Goal: Information Seeking & Learning: Find specific fact

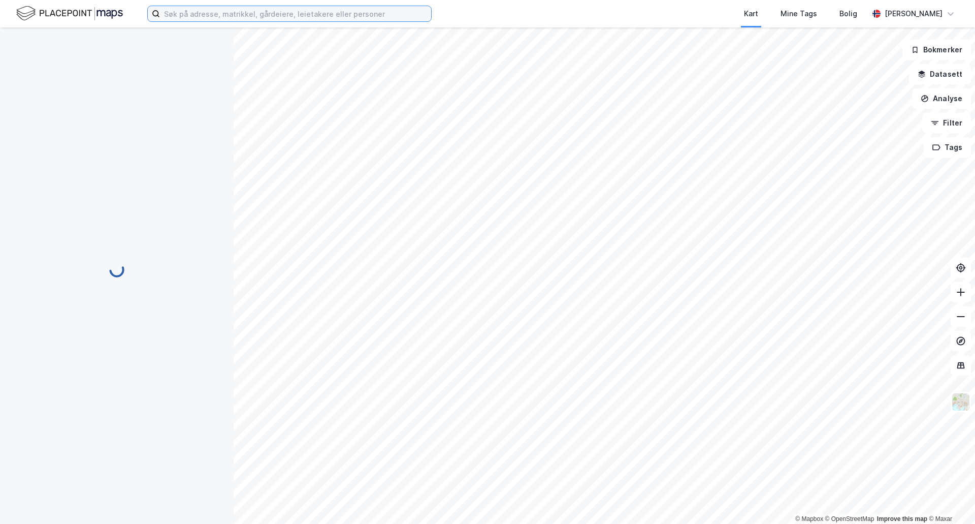
click at [221, 15] on input at bounding box center [295, 13] width 271 height 15
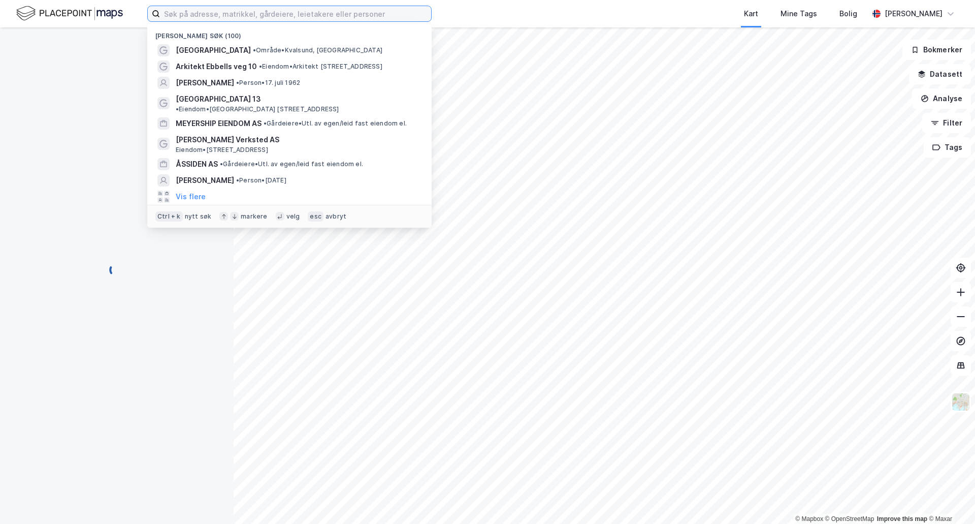
paste input "[PERSON_NAME]"
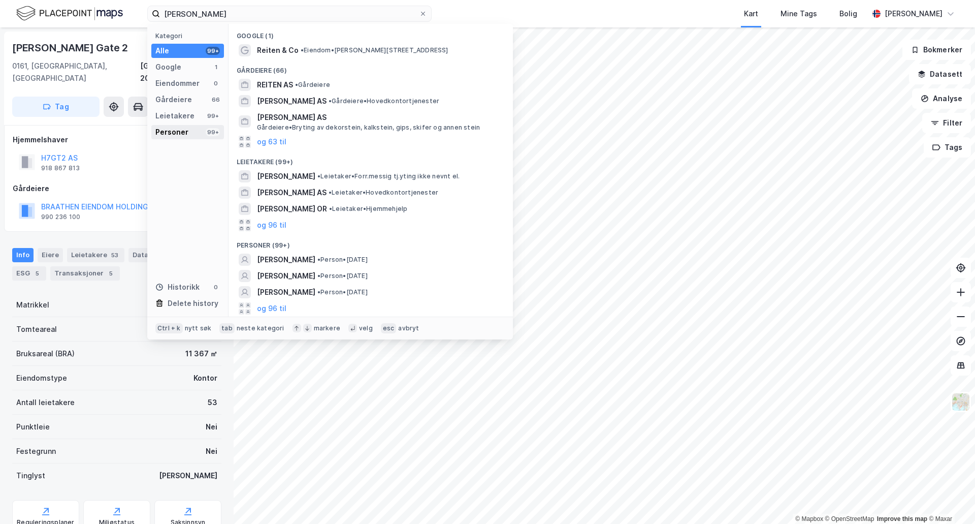
click at [168, 128] on div "Personer" at bounding box center [171, 132] width 33 height 12
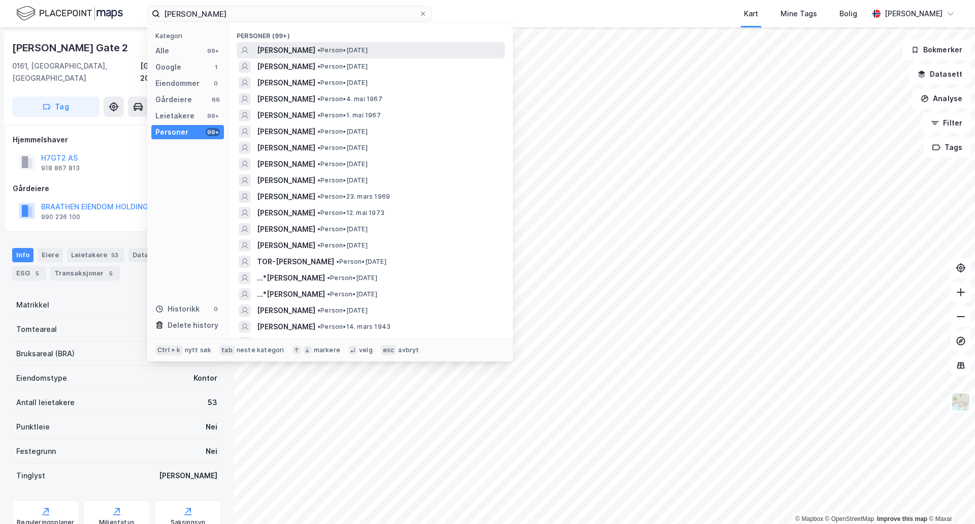
click at [296, 49] on span "[PERSON_NAME]" at bounding box center [286, 50] width 58 height 12
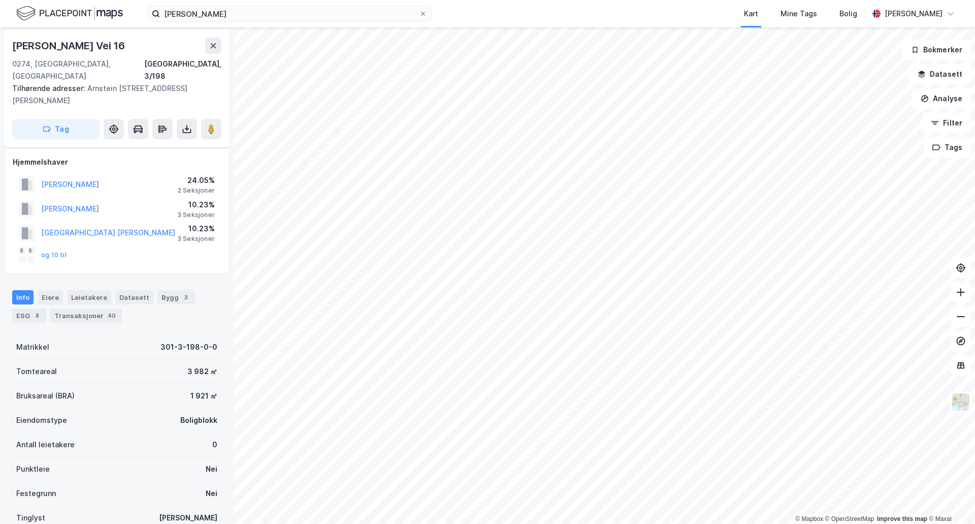
scroll to position [51, 0]
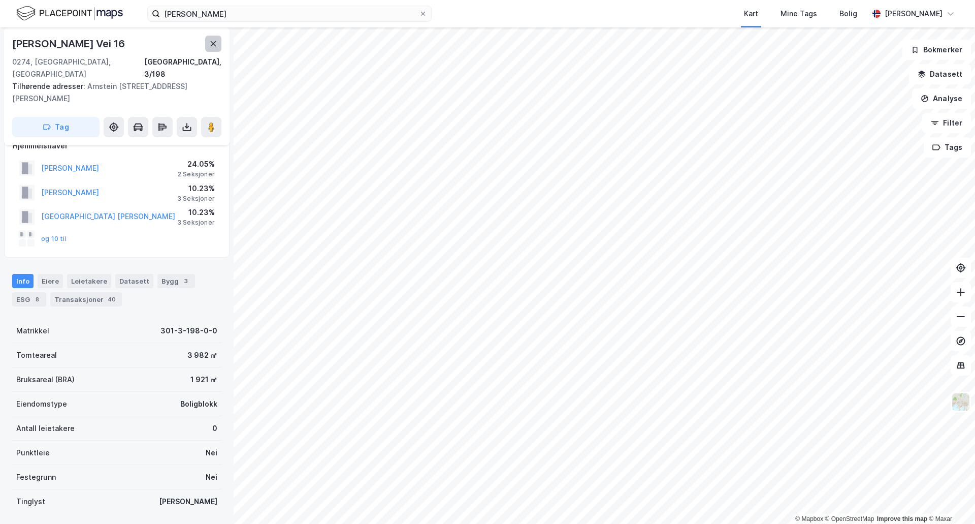
click at [208, 47] on button at bounding box center [213, 44] width 16 height 16
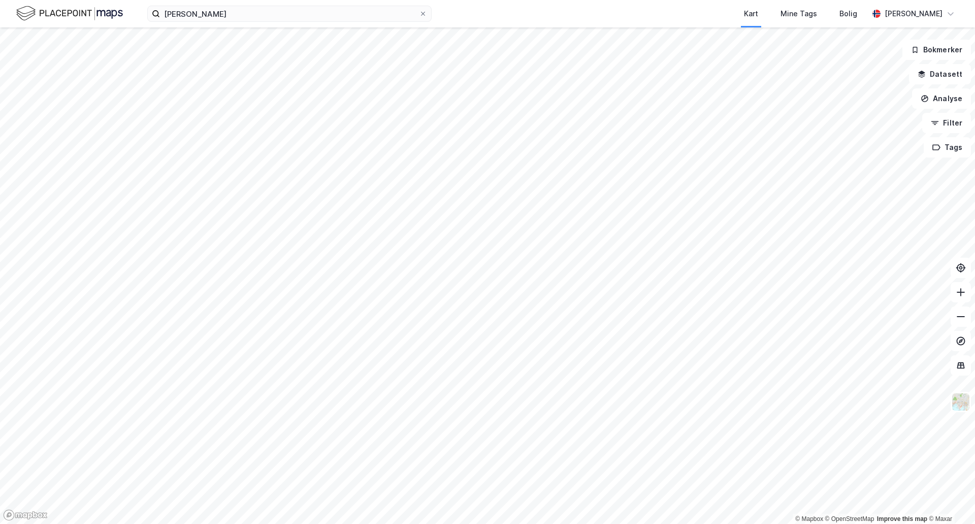
click at [261, 23] on div "[PERSON_NAME] Kart Mine Tags Bolig [PERSON_NAME]" at bounding box center [487, 13] width 975 height 27
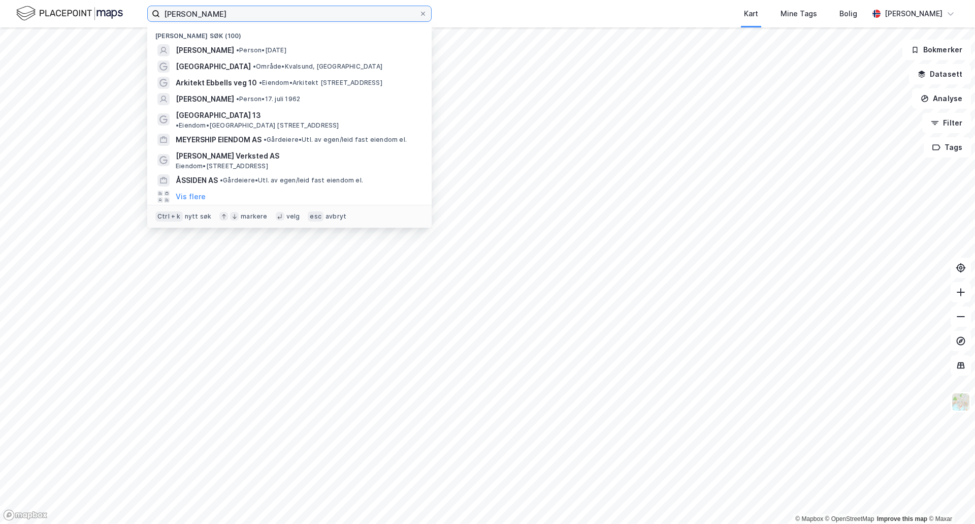
click at [260, 10] on input "[PERSON_NAME]" at bounding box center [289, 13] width 259 height 15
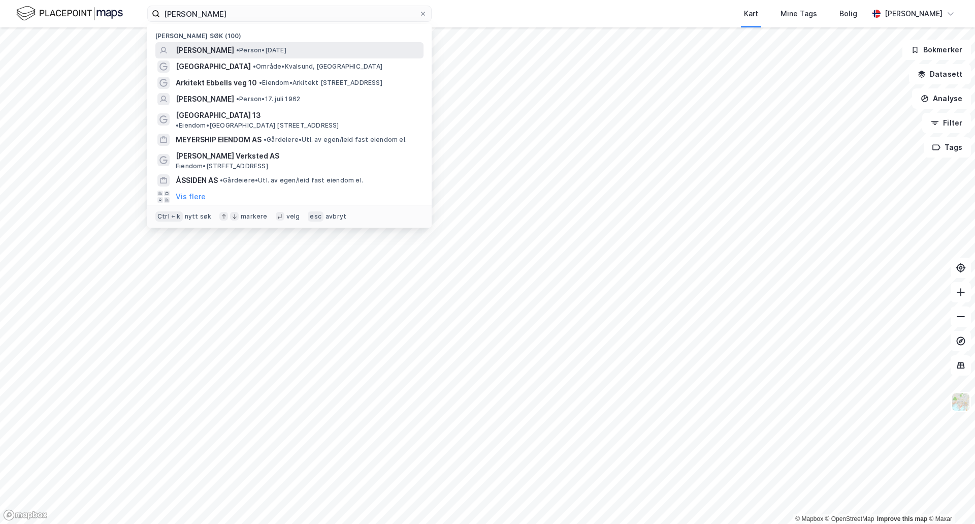
click at [213, 54] on span "[PERSON_NAME]" at bounding box center [205, 50] width 58 height 12
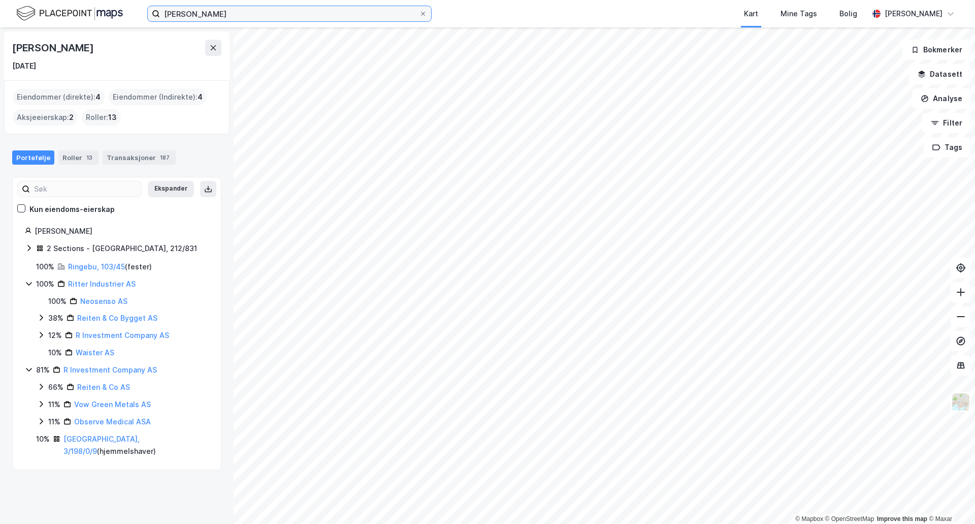
click at [252, 12] on input "[PERSON_NAME]" at bounding box center [289, 13] width 259 height 15
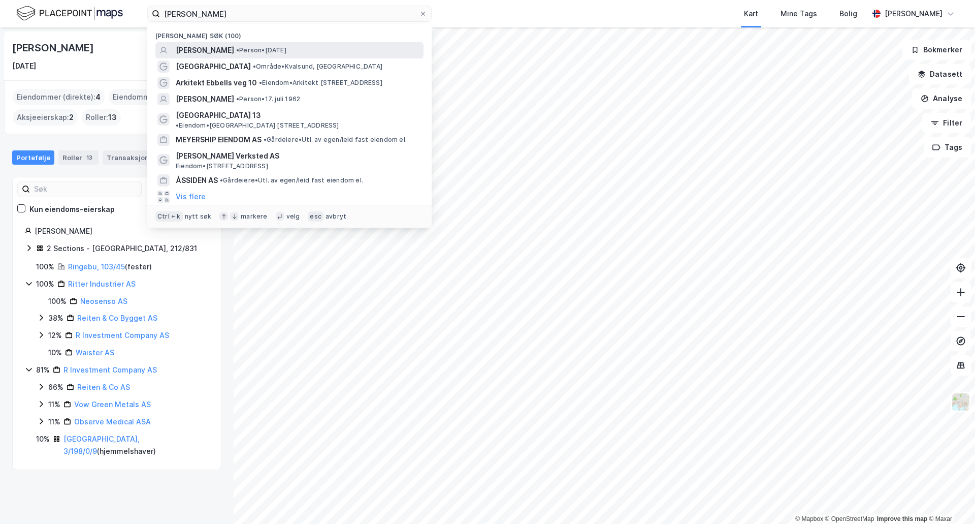
click at [215, 53] on span "[PERSON_NAME]" at bounding box center [205, 50] width 58 height 12
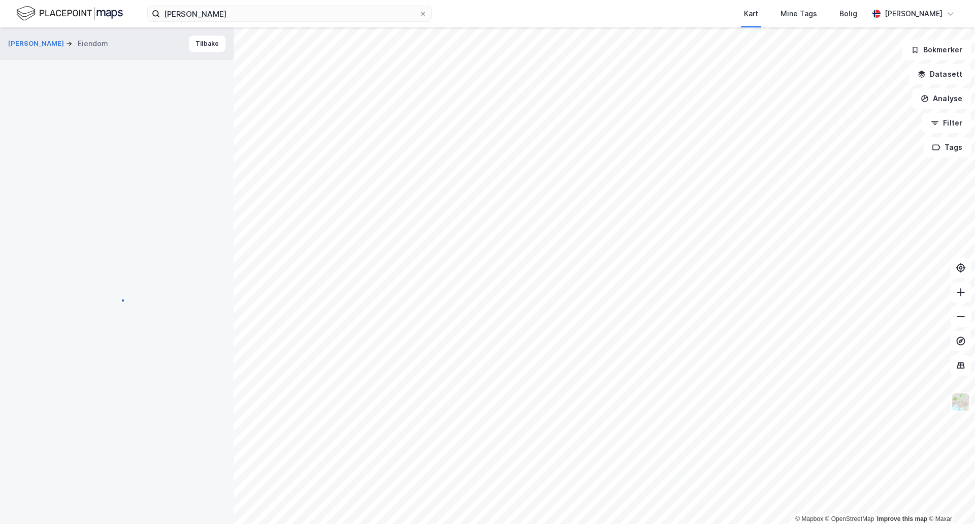
scroll to position [51, 0]
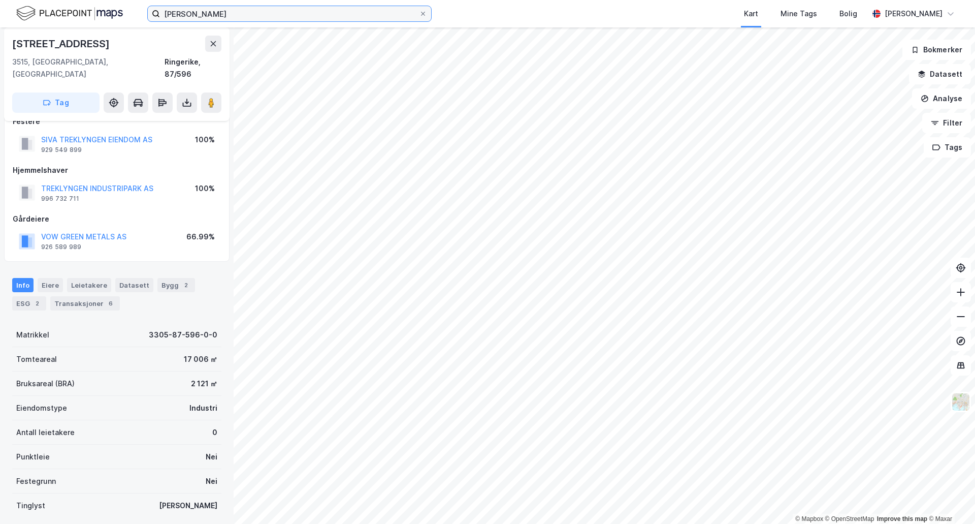
click at [298, 17] on input "[PERSON_NAME]" at bounding box center [289, 13] width 259 height 15
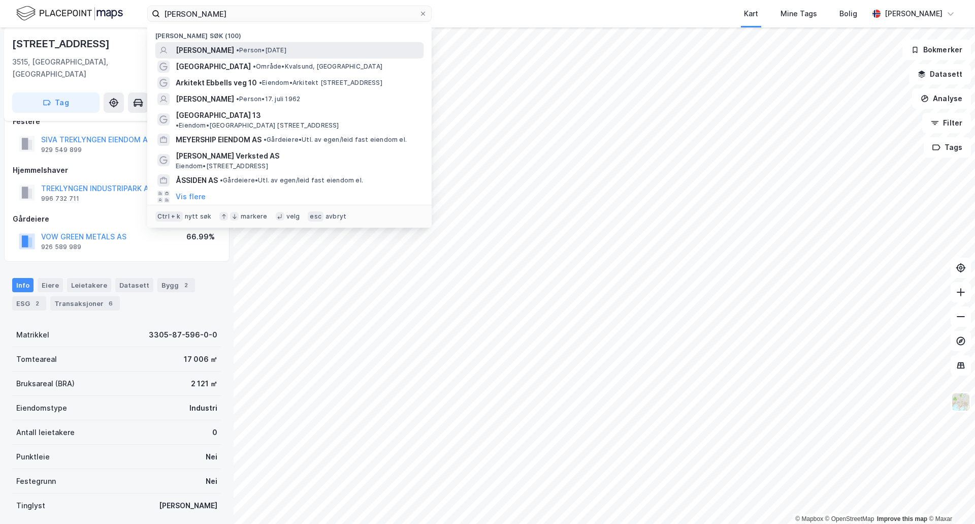
click at [276, 50] on span "• Person • [DATE]" at bounding box center [261, 50] width 50 height 8
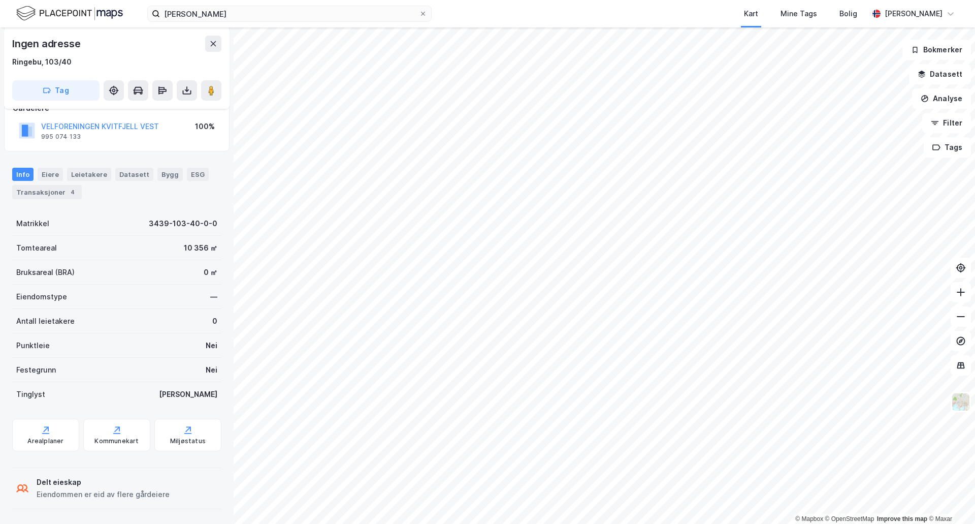
scroll to position [168, 0]
click at [202, 15] on input "[PERSON_NAME]" at bounding box center [289, 13] width 259 height 15
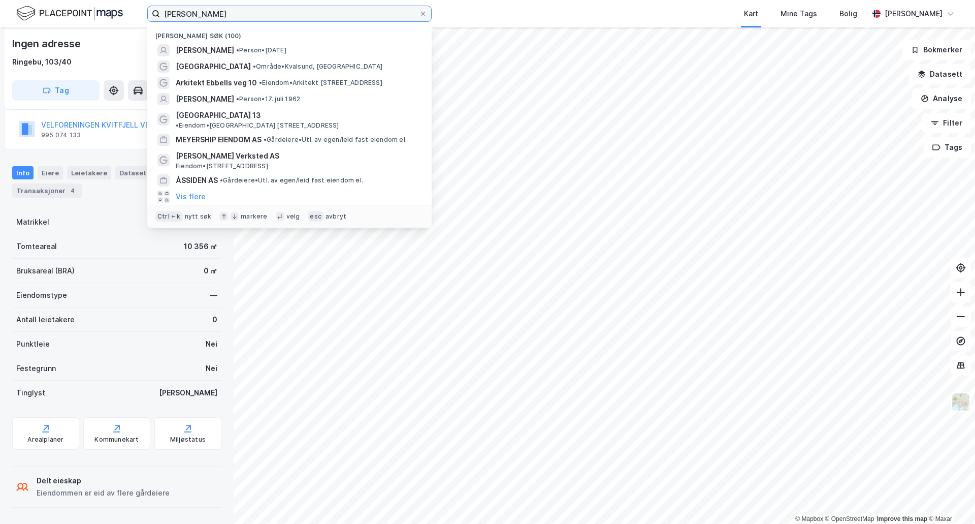
click at [202, 15] on input "[PERSON_NAME]" at bounding box center [289, 13] width 259 height 15
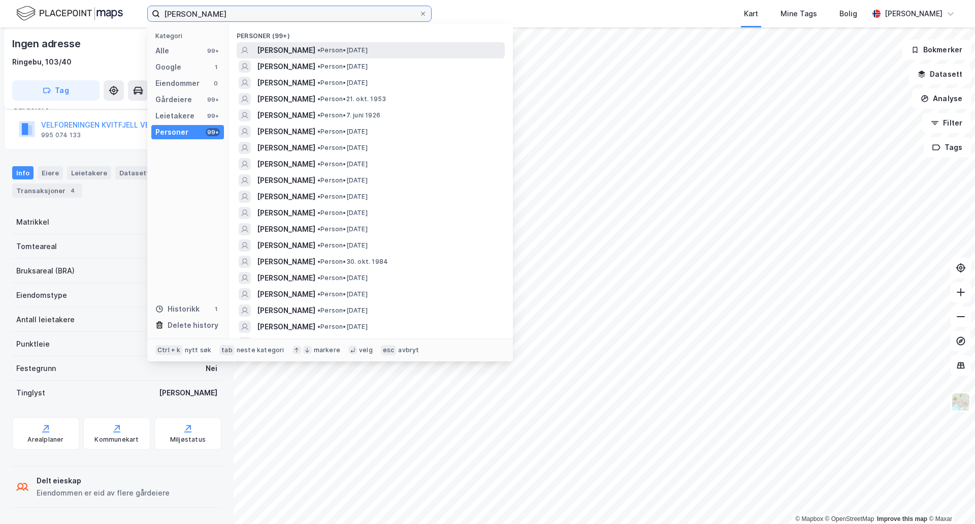
type input "[PERSON_NAME]"
click at [293, 48] on span "[PERSON_NAME]" at bounding box center [286, 50] width 58 height 12
